Goal: Transaction & Acquisition: Purchase product/service

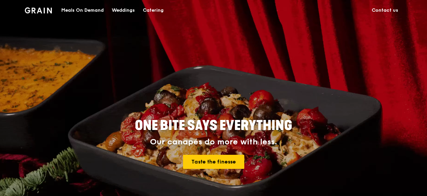
click at [161, 9] on div "Catering" at bounding box center [153, 10] width 21 height 20
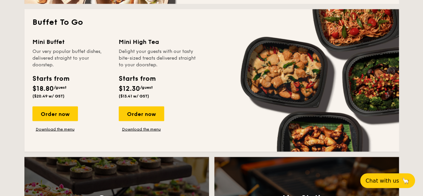
scroll to position [590, 0]
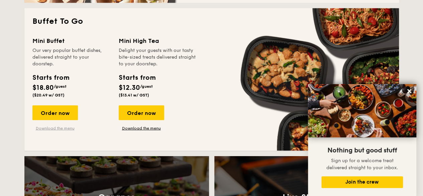
click at [55, 129] on link "Download the menu" at bounding box center [54, 127] width 45 height 5
click at [55, 115] on div "Order now" at bounding box center [54, 112] width 45 height 15
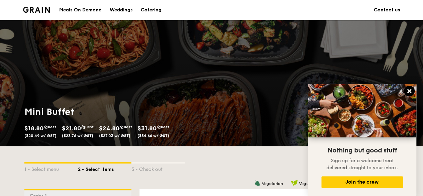
click at [411, 93] on icon at bounding box center [409, 91] width 6 height 6
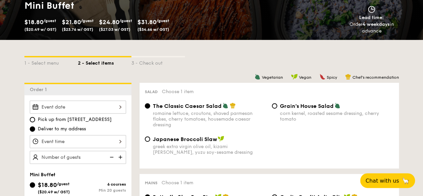
scroll to position [109, 0]
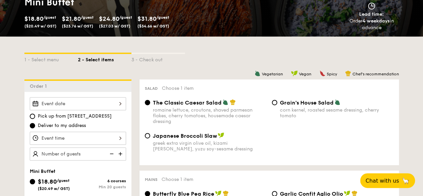
click at [123, 152] on img at bounding box center [121, 153] width 10 height 13
type input "20 guests"
click at [44, 60] on div "1 - Select menu" at bounding box center [50, 58] width 53 height 9
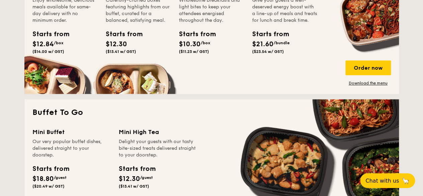
scroll to position [565, 0]
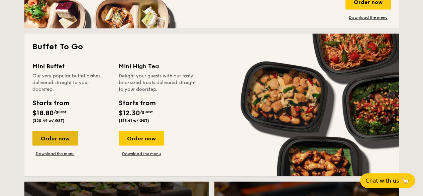
click at [57, 135] on div "Order now" at bounding box center [54, 137] width 45 height 15
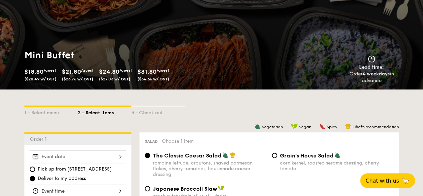
scroll to position [57, 0]
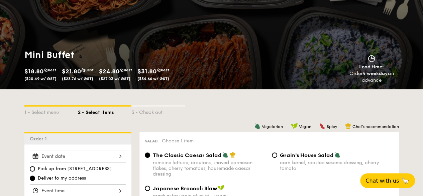
click at [165, 79] on span "($34.66 w/ GST)" at bounding box center [153, 78] width 32 height 5
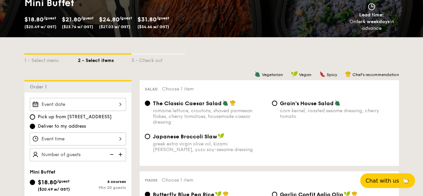
scroll to position [109, 0]
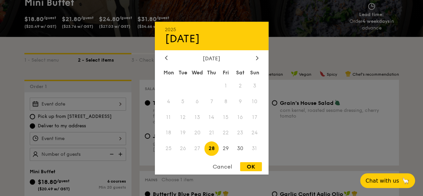
click at [78, 107] on div "2025 Aug [DATE] Tue Wed Thu Fri Sat Sun 1 2 3 4 5 6 7 8 9 10 11 12 13 14 15 16 …" at bounding box center [78, 103] width 96 height 13
click at [237, 147] on span "30" at bounding box center [240, 148] width 14 height 14
click at [249, 166] on div "OK" at bounding box center [251, 166] width 22 height 9
type input "[DATE]"
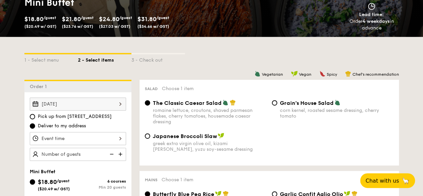
click at [67, 136] on div at bounding box center [78, 138] width 96 height 13
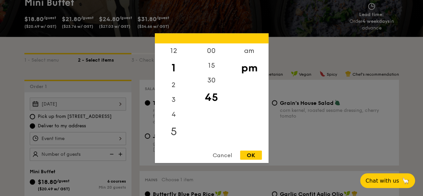
click at [170, 129] on div "5" at bounding box center [174, 130] width 38 height 19
click at [215, 81] on div "30" at bounding box center [212, 82] width 38 height 19
click at [257, 156] on div "OK" at bounding box center [251, 154] width 22 height 9
type input "5:30PM"
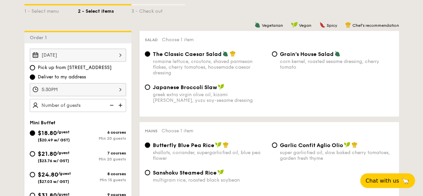
scroll to position [168, 0]
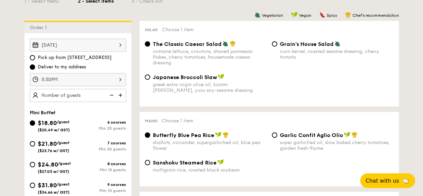
click at [121, 97] on img at bounding box center [121, 95] width 10 height 13
type input "20 guests"
click at [107, 95] on img at bounding box center [111, 95] width 10 height 13
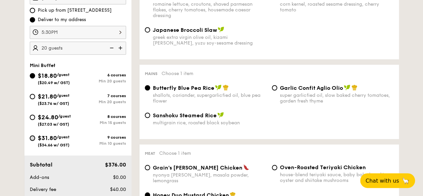
click at [33, 139] on input "$31.80 /guest ($34.66 w/ GST) 9 courses Min 10 guests" at bounding box center [32, 137] width 5 height 5
radio input "true"
radio input "false"
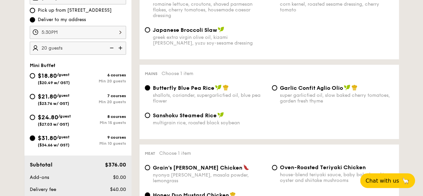
radio input "true"
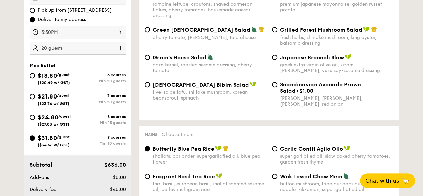
click at [110, 48] on img at bounding box center [111, 47] width 10 height 13
click at [111, 48] on img at bounding box center [111, 47] width 10 height 13
type input "10 guests"
click at [277, 55] on div "Japanese Broccoli Slaw greek extra virgin olive oil, kizami [PERSON_NAME], yuzu…" at bounding box center [332, 62] width 127 height 19
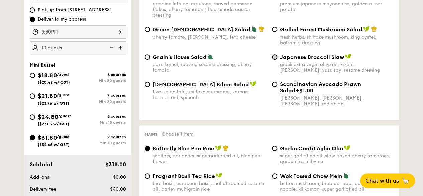
click at [274, 60] on input "Japanese Broccoli Slaw greek extra virgin olive oil, kizami [PERSON_NAME], yuzu…" at bounding box center [274, 56] width 5 height 5
radio input "true"
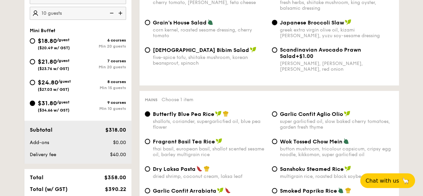
scroll to position [251, 0]
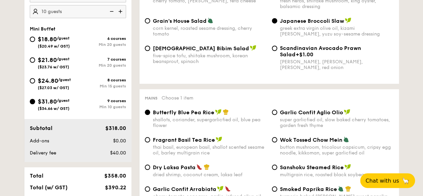
click at [150, 136] on div "Butterfly Blue Pea Rice shallots, coriander, supergarlicfied oil, blue pea flow…" at bounding box center [269, 122] width 254 height 27
click at [148, 140] on input "Fragrant Basil Tea Rice thai basil, european basil, shallot scented sesame oil,…" at bounding box center [147, 139] width 5 height 5
radio input "true"
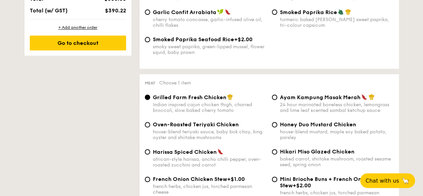
scroll to position [445, 0]
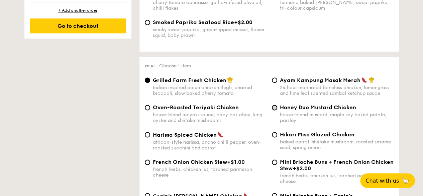
click at [273, 110] on input "Honey Duo Mustard Chicken house-blend mustard, maple soy baked potato, parsley" at bounding box center [274, 107] width 5 height 5
radio input "true"
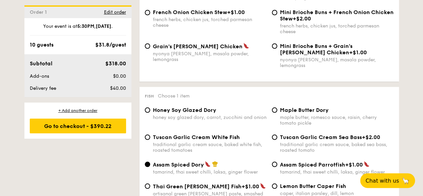
scroll to position [646, 0]
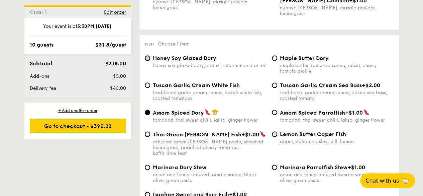
click at [149, 56] on input "Honey Soy Glazed Dory honey soy glazed dory, carrot, zucchini and onion" at bounding box center [147, 57] width 5 height 5
radio input "true"
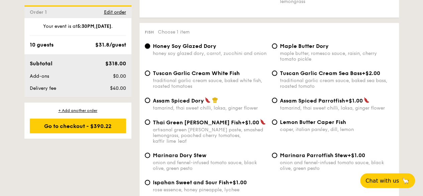
scroll to position [660, 0]
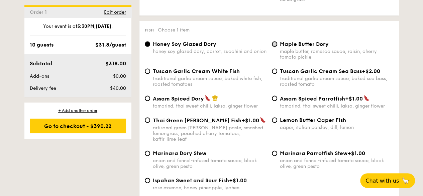
click at [272, 41] on input "Maple Butter Dory maple butter, romesco sauce, raisin, cherry tomato pickle" at bounding box center [274, 43] width 5 height 5
radio input "true"
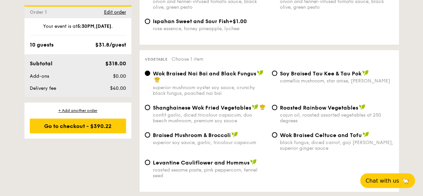
scroll to position [819, 0]
click at [274, 70] on input "⁠Soy Braised Tau Kee & Tau Pok camellia mushroom, star anise, goji [PERSON_NAME]" at bounding box center [274, 72] width 5 height 5
radio input "true"
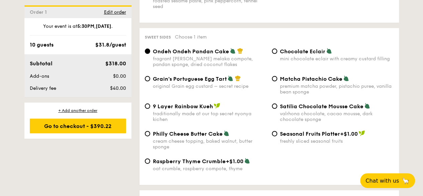
scroll to position [988, 0]
click at [145, 103] on input "9 Layer Rainbow Kueh traditionally made at our top secret nyonya kichen" at bounding box center [147, 105] width 5 height 5
radio input "true"
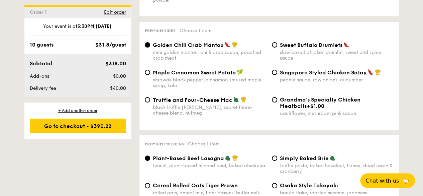
scroll to position [1292, 0]
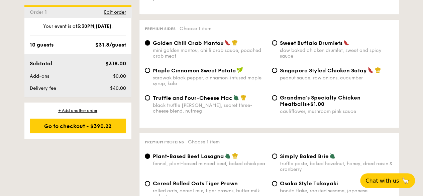
click at [177, 96] on span "Truffle and Four-Cheese Mac" at bounding box center [193, 98] width 80 height 6
click at [150, 96] on input "Truffle and Four-Cheese Mac black truffle [PERSON_NAME], secret three-cheese bl…" at bounding box center [147, 97] width 5 height 5
radio input "true"
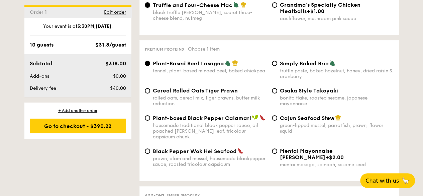
scroll to position [1387, 0]
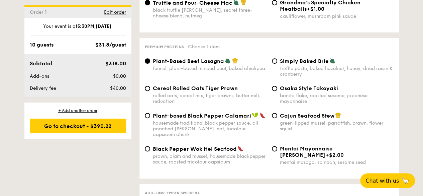
click at [175, 85] on span "Cereal Rolled Oats Tiger Prawn" at bounding box center [195, 88] width 85 height 6
click at [150, 86] on input "Cereal Rolled Oats Tiger Prawn rolled oats, cereal mix, tiger prawns, butter mi…" at bounding box center [147, 88] width 5 height 5
radio input "true"
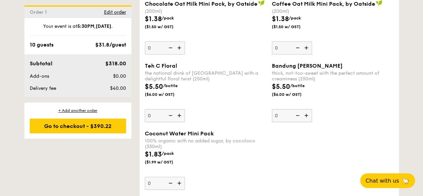
scroll to position [2127, 0]
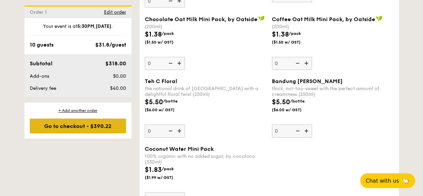
click at [98, 125] on div "Go to checkout - $390.22" at bounding box center [78, 125] width 96 height 15
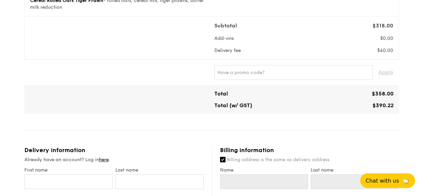
scroll to position [234, 0]
click at [237, 65] on input "text" at bounding box center [293, 72] width 158 height 15
click at [391, 65] on span "Apply" at bounding box center [385, 72] width 15 height 15
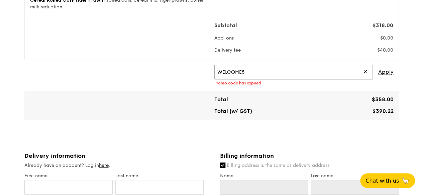
click at [268, 65] on input "WELCOME5" at bounding box center [293, 72] width 158 height 15
click at [382, 65] on span "Apply" at bounding box center [385, 72] width 15 height 15
drag, startPoint x: 245, startPoint y: 68, endPoint x: 167, endPoint y: 66, distance: 78.3
click at [167, 66] on div "WELCOME10 ✕ Apply Promo code does not exist" at bounding box center [211, 75] width 369 height 21
type input "GRAIN5"
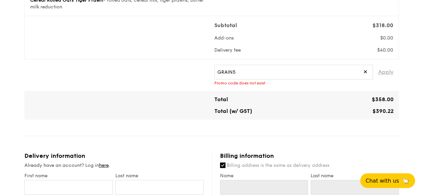
click at [386, 65] on span "Apply" at bounding box center [385, 72] width 15 height 15
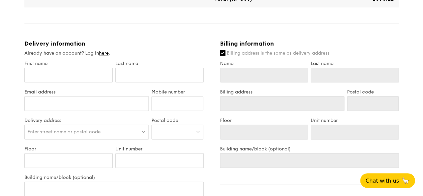
scroll to position [346, 0]
click at [104, 50] on link "here" at bounding box center [104, 53] width 10 height 6
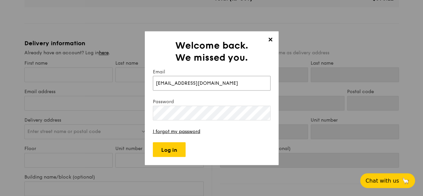
type input "[EMAIL_ADDRESS][DOMAIN_NAME]"
click at [173, 147] on input "Log in" at bounding box center [169, 149] width 33 height 15
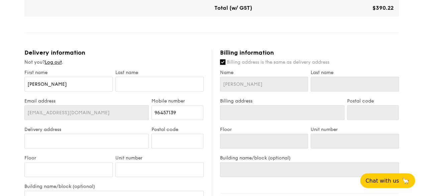
scroll to position [337, 0]
click at [129, 79] on input "text" at bounding box center [159, 83] width 88 height 15
type input "K"
type input "Ka"
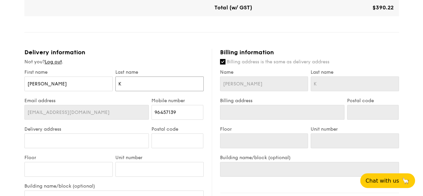
type input "Ka"
type input "[PERSON_NAME]"
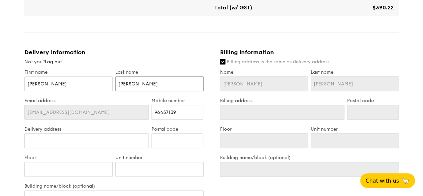
type input "[PERSON_NAME]"
type input "4"
type input "46"
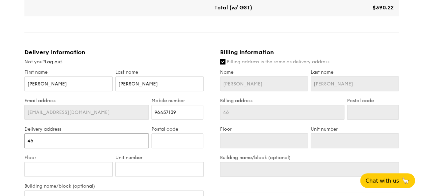
type input "461"
type input "461A"
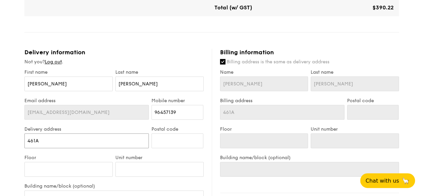
type input "461A"
type input "461A U"
type input "461A Up"
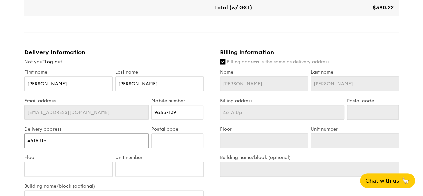
type input "461A Upp"
type input "461A Uppe"
type input "[STREET_ADDRESS]"
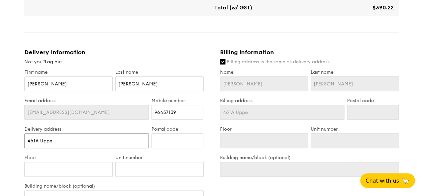
type input "[STREET_ADDRESS]"
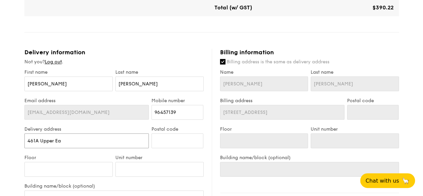
type input "461A Upper Eas"
type input "[STREET_ADDRESS]"
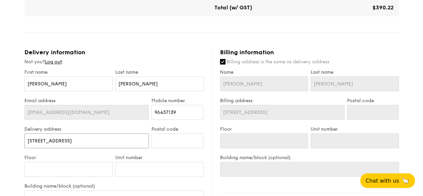
type input "[STREET_ADDRESS]"
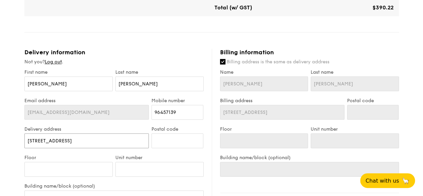
type input "[STREET_ADDRESS]"
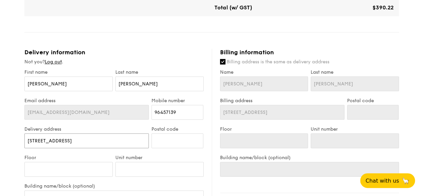
type input "[STREET_ADDRESS]"
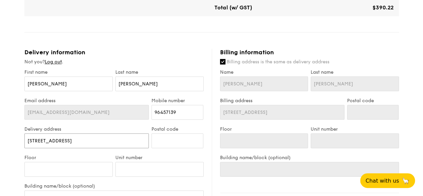
type input "[STREET_ADDRESS]"
type input "[STREET_ADDRESS] o"
type input "[STREET_ADDRESS]"
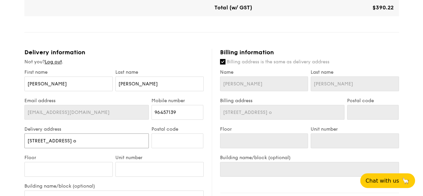
type input "[STREET_ADDRESS]"
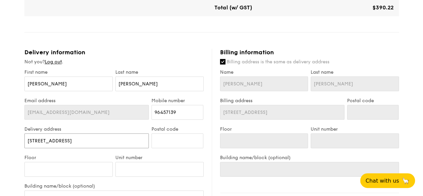
type input "[STREET_ADDRESS]"
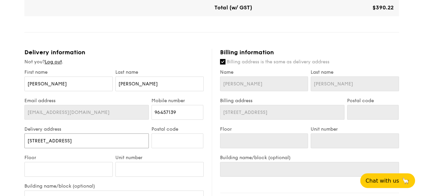
type input "[STREET_ADDRESS]"
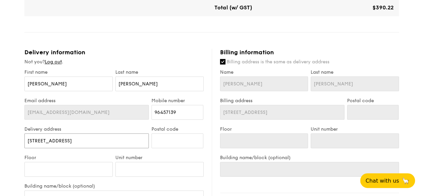
type input "[STREET_ADDRESS]"
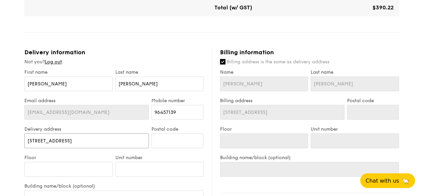
type input "[STREET_ADDRESS]"
type input "4"
type input "46"
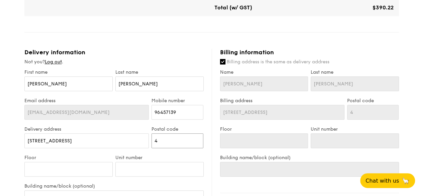
type input "46"
type input "466"
type input "4665"
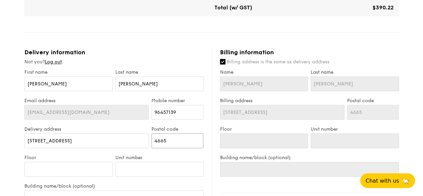
type input "46650"
type input "466507"
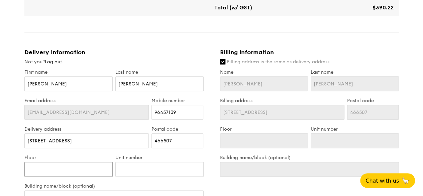
type input "0"
type input "04"
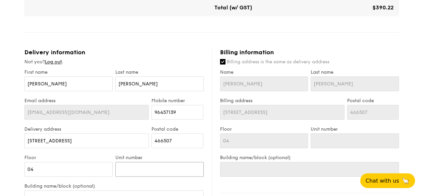
type input "1"
type input "11"
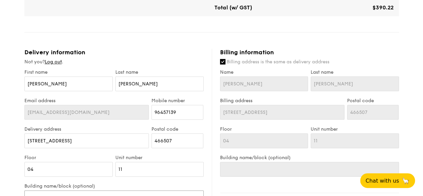
scroll to position [339, 0]
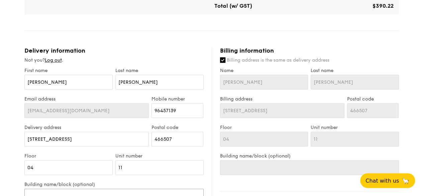
type input "T"
type input "Th"
type input "The"
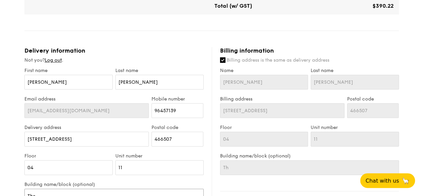
type input "The"
type input "The B"
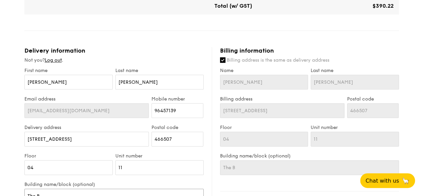
type input "The Ba"
type input "The Bay"
type input "The Bayc"
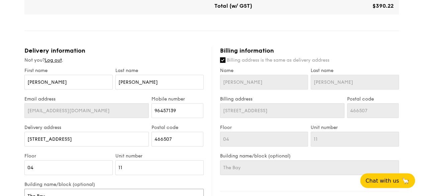
type input "The Bayc"
type input "The Bayco"
type input "The Baycou"
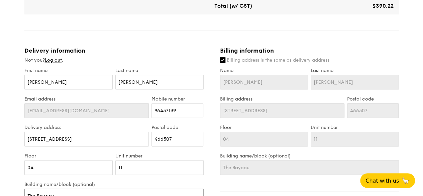
type input "The Baycour"
type input "The Baycourt"
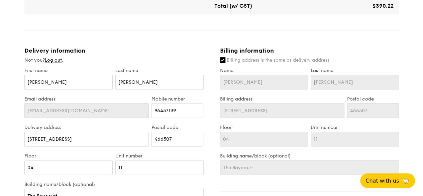
scroll to position [458, 0]
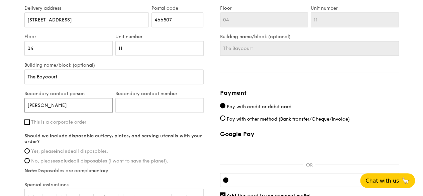
type input "[PERSON_NAME]"
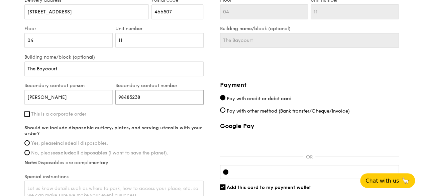
scroll to position [467, 0]
type input "98485238"
click at [25, 139] on input "Yes, please include all disposables." at bounding box center [26, 141] width 5 height 5
radio input "true"
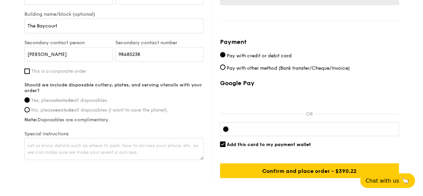
click at [358, 130] on div "Google Pay OR Add this card to my payment wallet Confirm and place order - $390…" at bounding box center [309, 128] width 179 height 98
click at [293, 141] on span "Add this card to my payment wallet" at bounding box center [269, 144] width 84 height 6
click at [225, 141] on input "Add this card to my payment wallet" at bounding box center [222, 143] width 5 height 5
checkbox input "false"
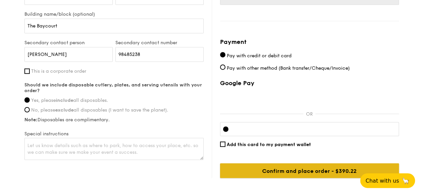
click at [301, 167] on input "Confirm and place order - $390.22" at bounding box center [309, 170] width 179 height 15
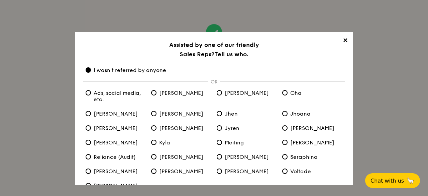
scroll to position [42, 0]
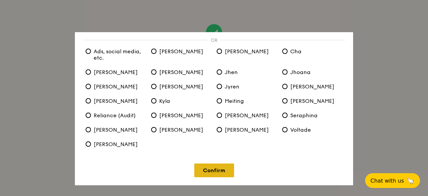
click at [217, 173] on link "Confirm" at bounding box center [214, 170] width 40 height 14
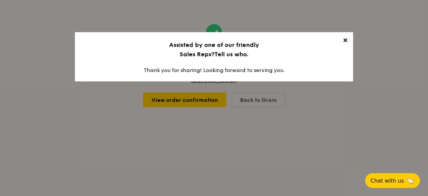
click at [344, 38] on span "✕" at bounding box center [344, 41] width 9 height 9
